Goal: Transaction & Acquisition: Register for event/course

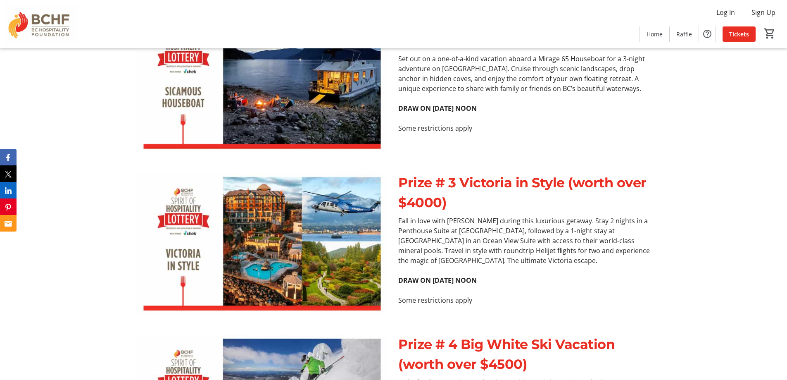
scroll to position [1280, 0]
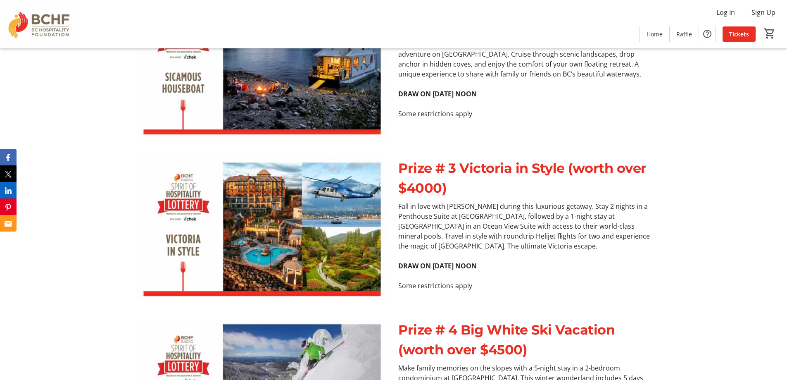
click at [451, 201] on p "Fall in love with [PERSON_NAME] during this luxurious getaway. Stay 2 nights in…" at bounding box center [524, 226] width 252 height 50
drag, startPoint x: 565, startPoint y: 177, endPoint x: 561, endPoint y: 190, distance: 12.8
click at [561, 201] on p "Fall in love with [PERSON_NAME] during this luxurious getaway. Stay 2 nights in…" at bounding box center [524, 226] width 252 height 50
click at [517, 201] on p "Fall in love with [PERSON_NAME] during this luxurious getaway. Stay 2 nights in…" at bounding box center [524, 226] width 252 height 50
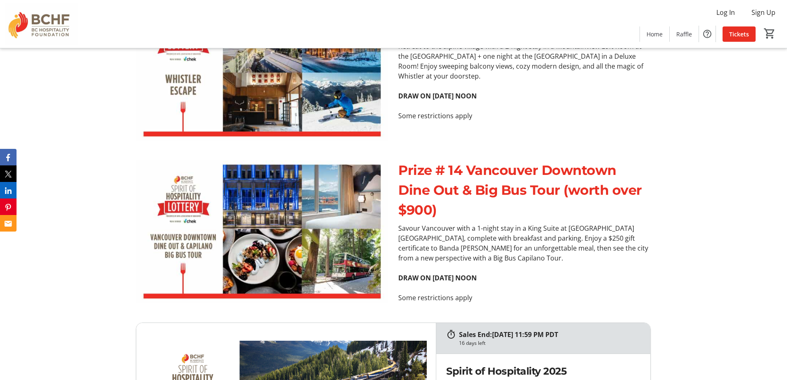
scroll to position [3139, 0]
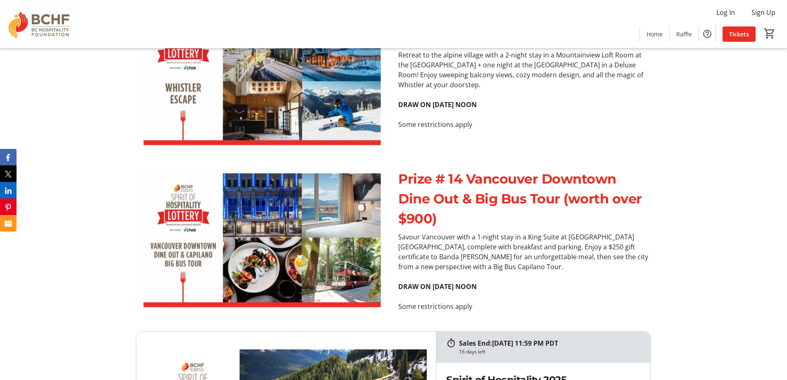
click at [401, 232] on p "Savour Vancouver with a 1-night stay in a King Suite at [GEOGRAPHIC_DATA] [GEOG…" at bounding box center [524, 252] width 252 height 40
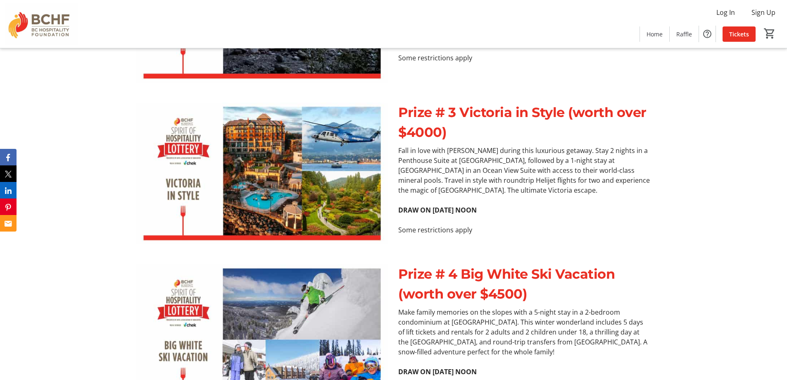
scroll to position [1198, 0]
